Goal: Task Accomplishment & Management: Manage account settings

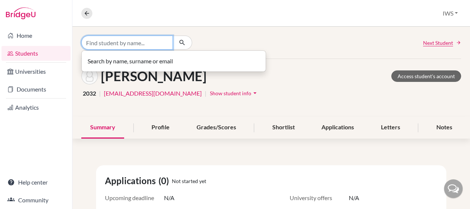
click at [143, 41] on input "Find student by name..." at bounding box center [127, 42] width 92 height 14
click at [14, 55] on link "Students" at bounding box center [35, 53] width 69 height 15
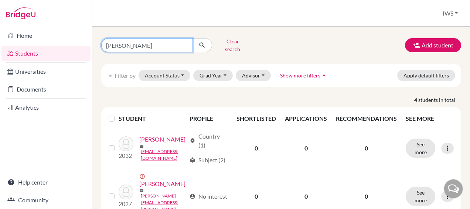
click at [132, 41] on input "peter" at bounding box center [147, 45] width 92 height 14
drag, startPoint x: 131, startPoint y: 41, endPoint x: 105, endPoint y: 41, distance: 25.9
click at [105, 41] on input "peter" at bounding box center [147, 45] width 92 height 14
type input "adrian"
click button "submit" at bounding box center [203, 45] width 20 height 14
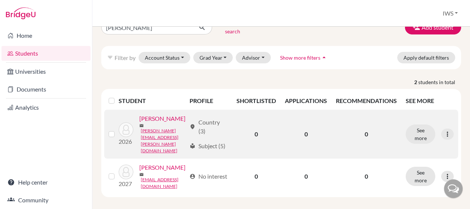
scroll to position [32, 0]
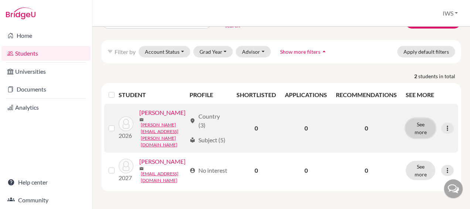
click at [423, 120] on button "See more" at bounding box center [421, 127] width 30 height 19
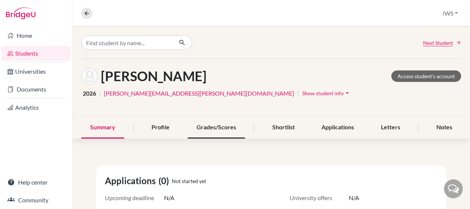
click at [229, 132] on div "Grades/Scores" at bounding box center [216, 127] width 57 height 22
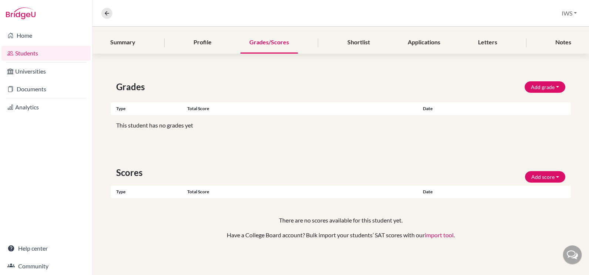
scroll to position [85, 0]
click at [111, 13] on button at bounding box center [106, 13] width 11 height 11
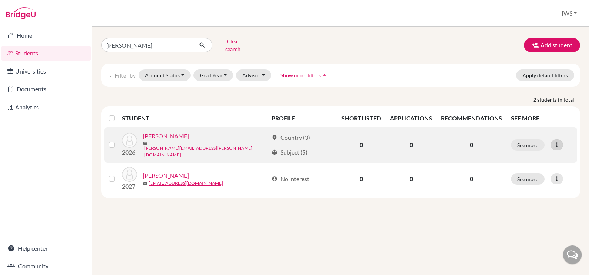
click at [470, 141] on icon at bounding box center [556, 144] width 7 height 7
click at [470, 165] on button "Send Message" at bounding box center [524, 171] width 58 height 12
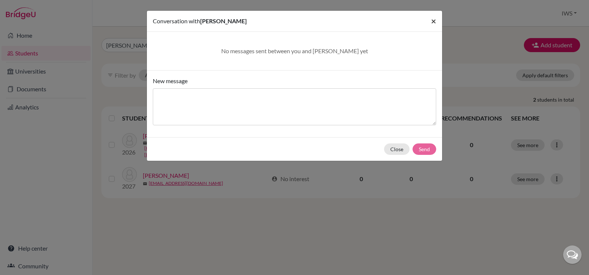
click at [434, 20] on span "×" at bounding box center [433, 21] width 5 height 11
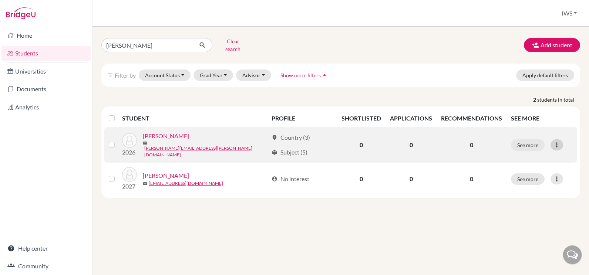
click at [470, 141] on icon at bounding box center [556, 144] width 7 height 7
click at [470, 139] on button "See more" at bounding box center [528, 144] width 34 height 11
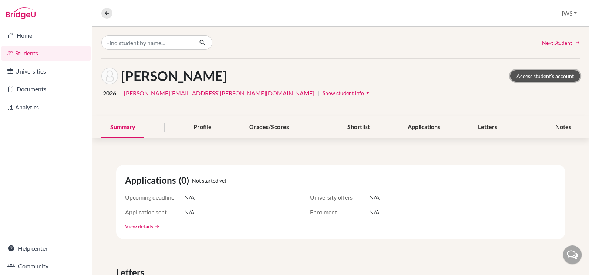
click at [470, 74] on link "Access student's account" at bounding box center [545, 75] width 70 height 11
